Goal: Transaction & Acquisition: Purchase product/service

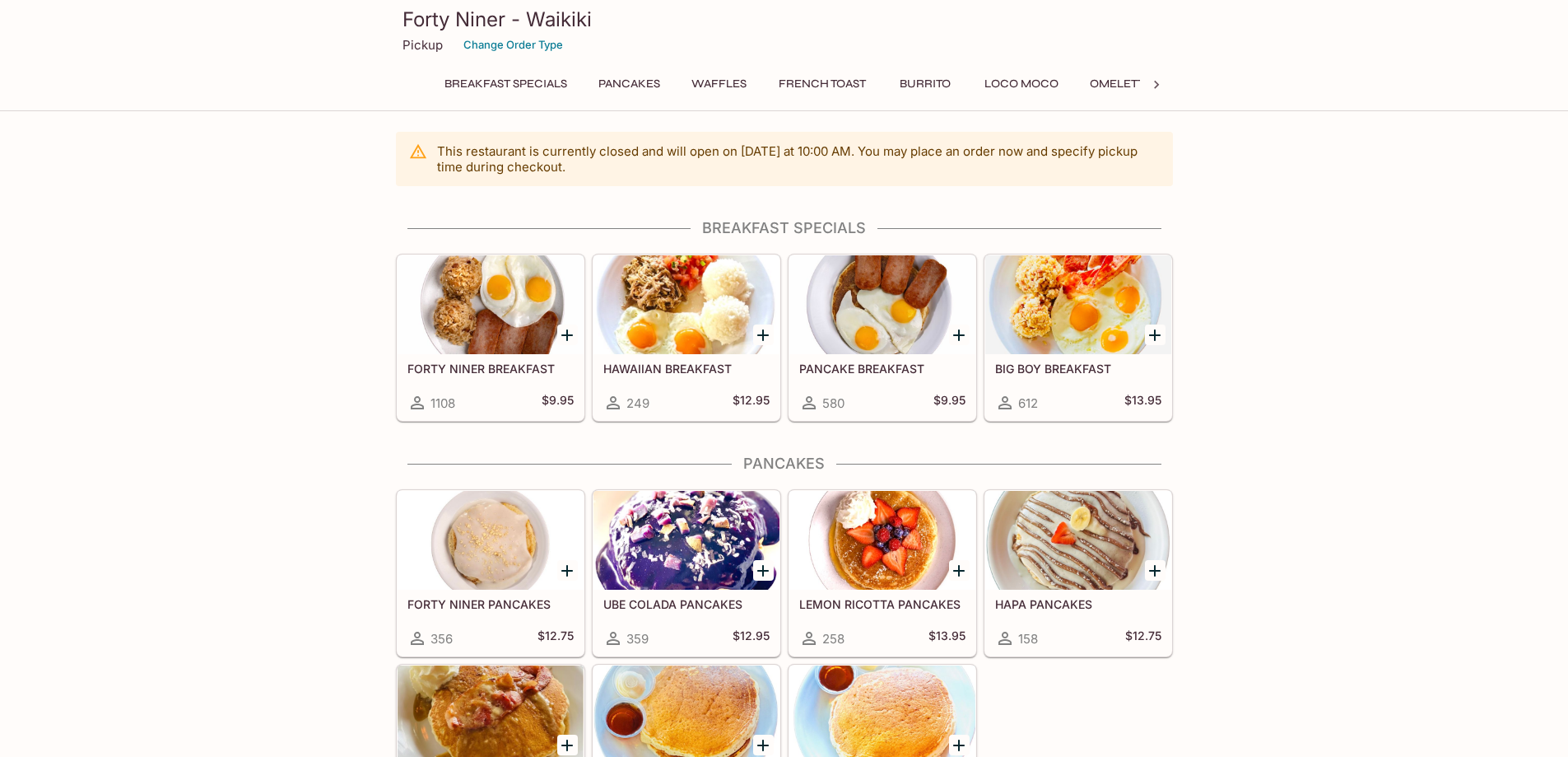
click at [462, 294] on div at bounding box center [490, 304] width 186 height 99
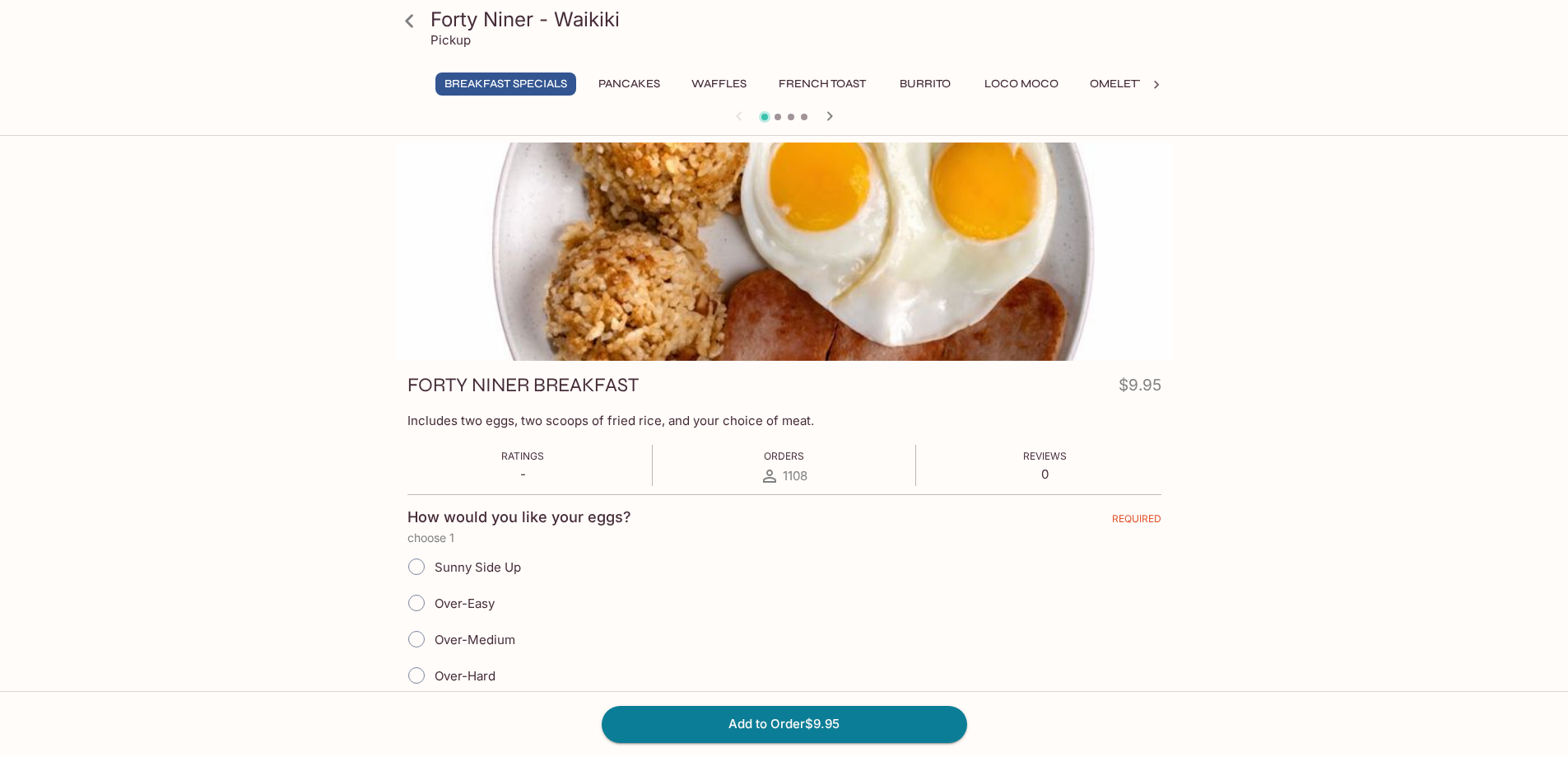
scroll to position [285, 0]
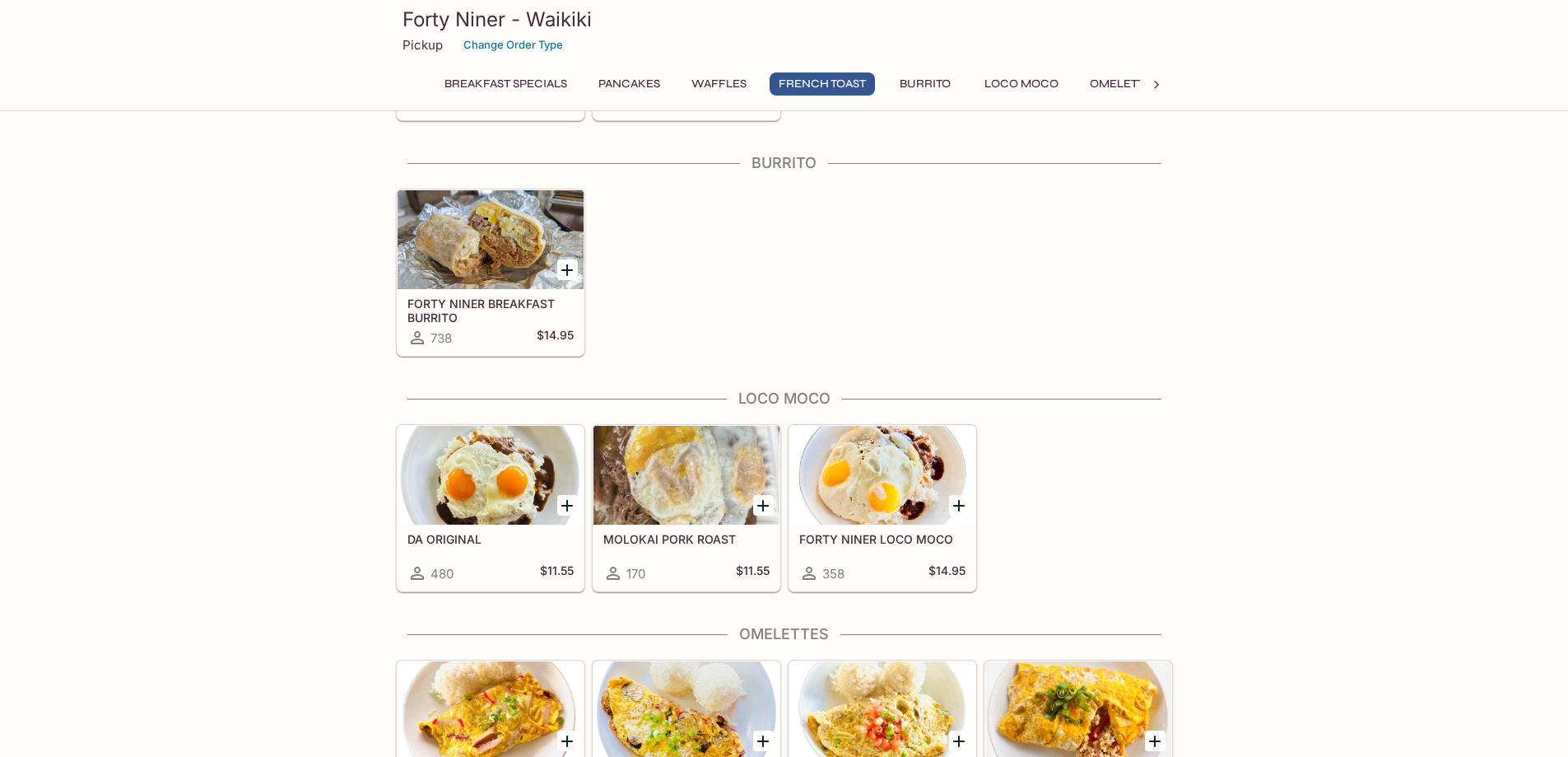
scroll to position [1152, 0]
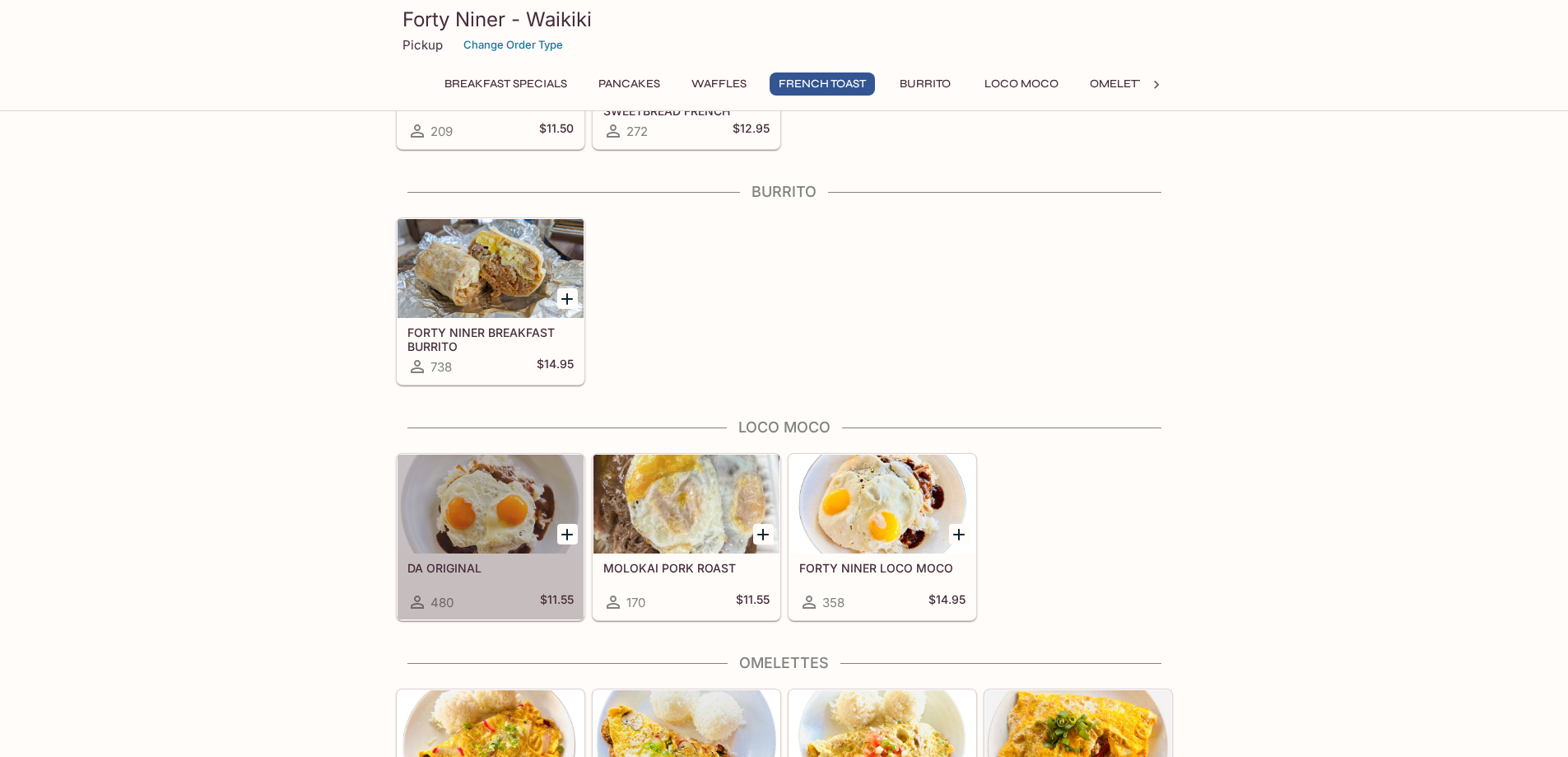
click at [516, 539] on div at bounding box center [490, 504] width 186 height 99
